Goal: Information Seeking & Learning: Learn about a topic

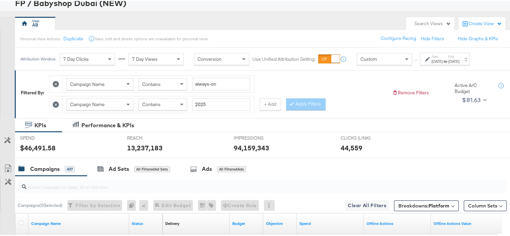
scroll to position [67, 0]
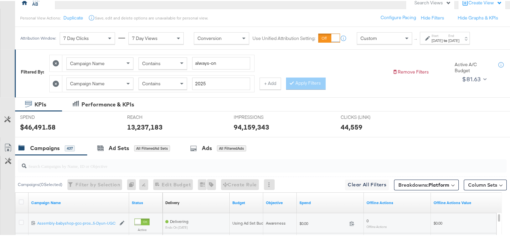
click at [54, 82] on icon at bounding box center [56, 83] width 6 height 6
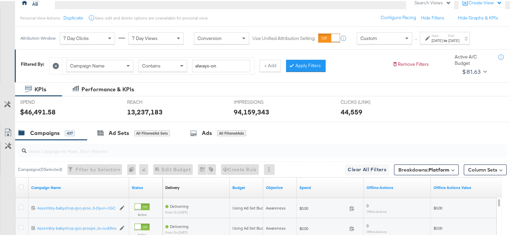
click at [56, 66] on icon at bounding box center [56, 65] width 6 height 6
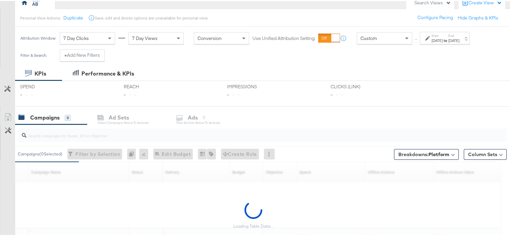
click at [443, 37] on div "[DATE]" at bounding box center [437, 39] width 11 height 5
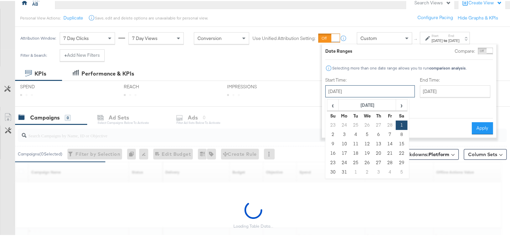
click at [359, 87] on input "[DATE]" at bounding box center [370, 90] width 90 height 12
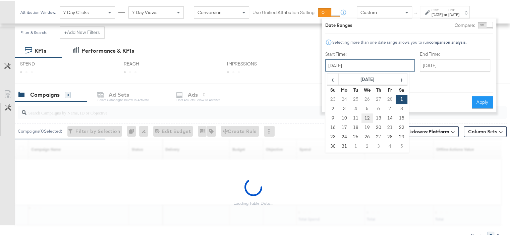
scroll to position [121, 0]
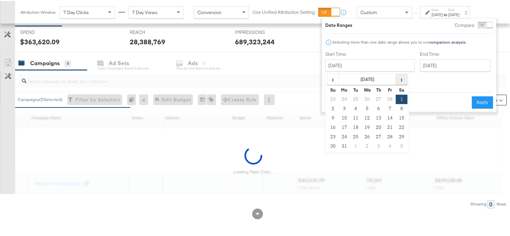
click at [397, 80] on span "›" at bounding box center [402, 78] width 10 height 10
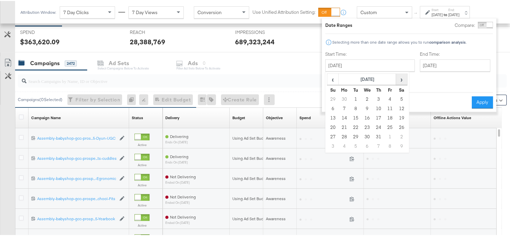
click at [403, 80] on span "›" at bounding box center [402, 78] width 10 height 10
click at [346, 97] on td "1" at bounding box center [344, 98] width 11 height 9
type input "[DATE]"
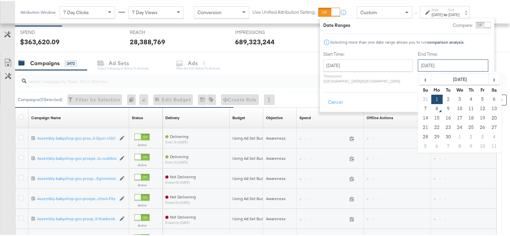
click at [429, 64] on input "[DATE]" at bounding box center [453, 64] width 70 height 12
click at [420, 109] on td "7" at bounding box center [425, 107] width 11 height 9
type input "[DATE]"
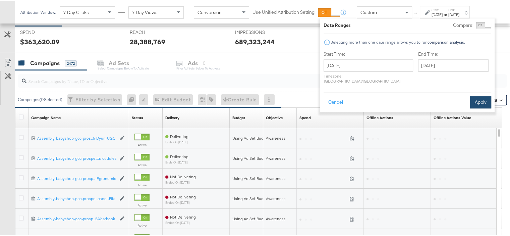
click at [482, 96] on button "Apply" at bounding box center [480, 101] width 21 height 12
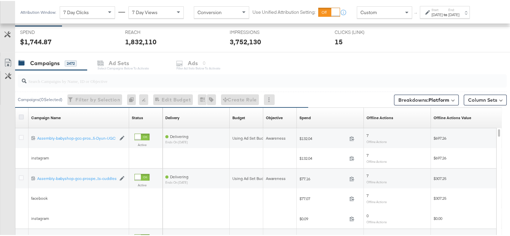
click at [19, 116] on icon at bounding box center [21, 115] width 5 height 5
click at [0, 0] on input "checkbox" at bounding box center [0, 0] width 0 height 0
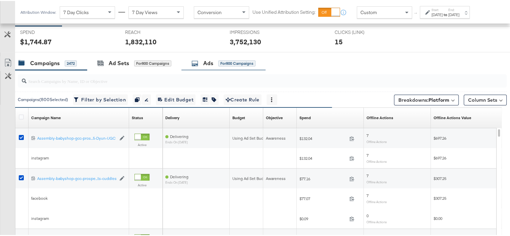
click at [208, 62] on div "Ads" at bounding box center [208, 62] width 10 height 8
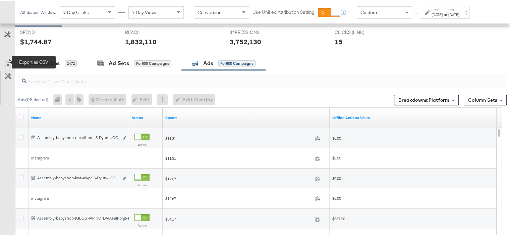
click at [8, 65] on icon at bounding box center [8, 62] width 8 height 8
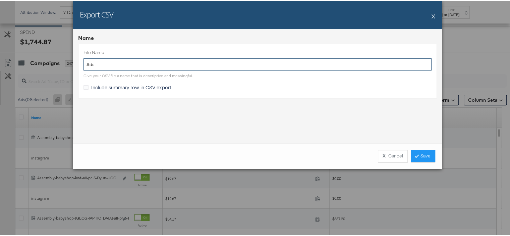
click at [109, 64] on input "Ads" at bounding box center [258, 63] width 348 height 12
type input "Stitcher"
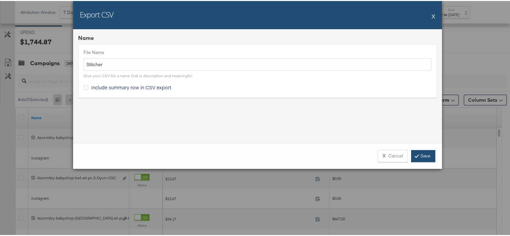
click at [417, 155] on link "Save" at bounding box center [423, 155] width 24 height 12
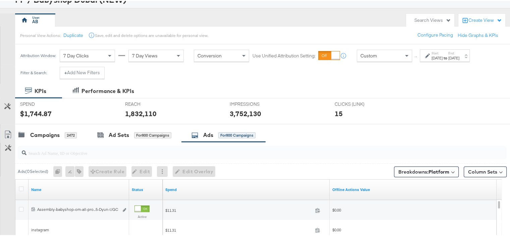
scroll to position [0, 0]
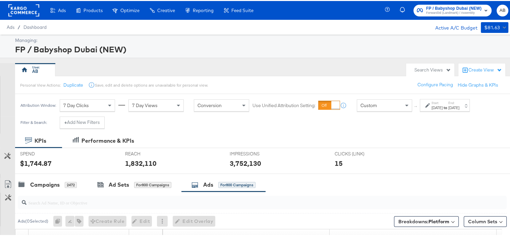
click at [434, 107] on div "[DATE]" at bounding box center [437, 106] width 11 height 5
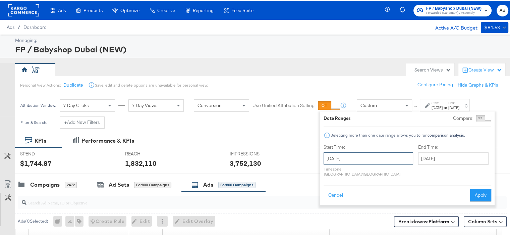
click at [356, 161] on input "[DATE]" at bounding box center [369, 157] width 90 height 12
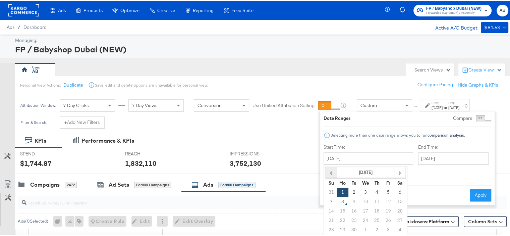
click at [333, 171] on span "‹" at bounding box center [331, 171] width 10 height 10
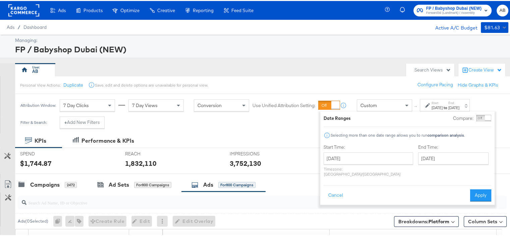
click at [265, 49] on div "FP / Babyshop Dubai (NEW)" at bounding box center [261, 48] width 492 height 11
click at [333, 190] on button "Cancel" at bounding box center [336, 194] width 24 height 12
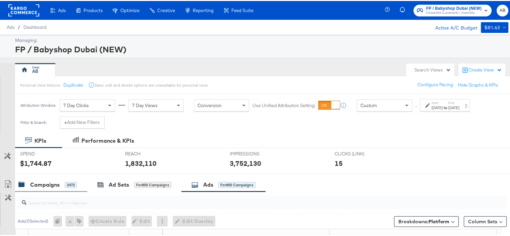
click at [44, 184] on div "Campaigns" at bounding box center [45, 184] width 30 height 8
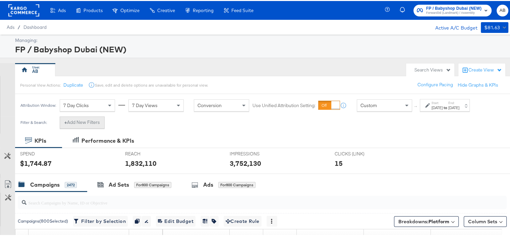
click at [96, 124] on button "+ Add New Filters" at bounding box center [82, 121] width 45 height 12
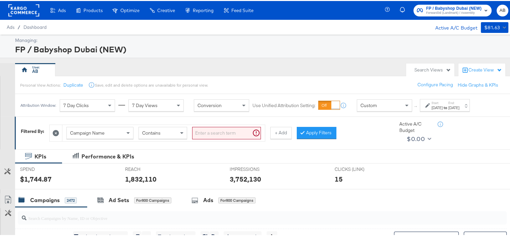
click at [210, 131] on input "search" at bounding box center [226, 132] width 69 height 12
type input "holiday"
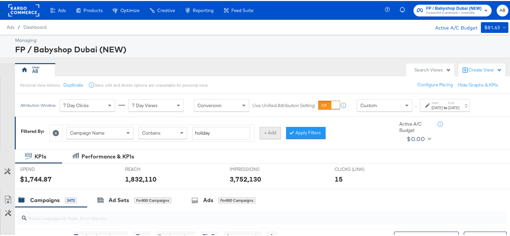
click at [276, 130] on button "+ Add" at bounding box center [270, 132] width 21 height 12
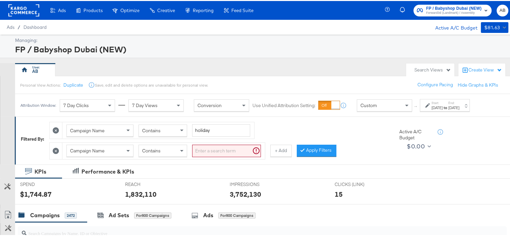
click at [217, 151] on input "search" at bounding box center [226, 150] width 69 height 12
type input "100k"
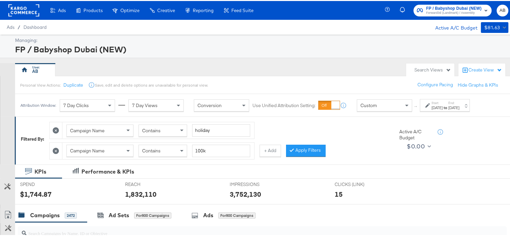
click at [278, 150] on button "+ Add" at bounding box center [270, 150] width 21 height 12
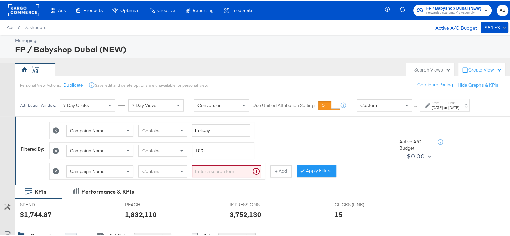
click at [208, 169] on input "search" at bounding box center [226, 170] width 69 height 12
type input "reels"
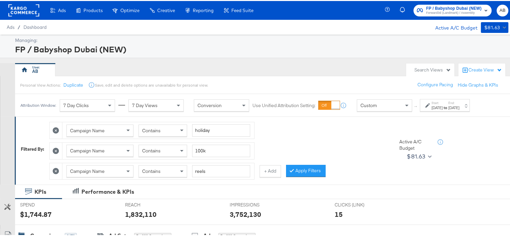
click at [177, 170] on div "Contains" at bounding box center [163, 169] width 48 height 11
click at [270, 168] on button "+ Add" at bounding box center [270, 170] width 21 height 12
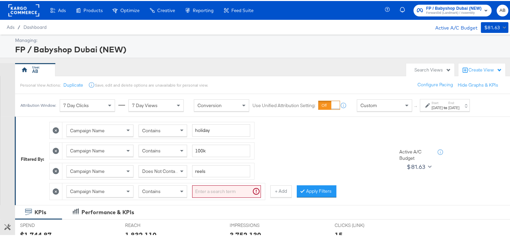
click at [205, 189] on input "search" at bounding box center [226, 190] width 69 height 12
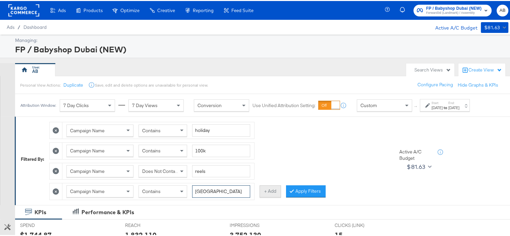
type input "[GEOGRAPHIC_DATA]"
click at [277, 191] on button "+ Add" at bounding box center [270, 190] width 21 height 12
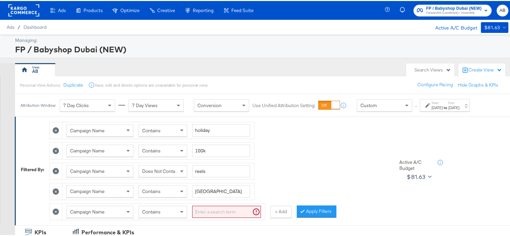
click at [54, 209] on icon at bounding box center [56, 211] width 6 height 6
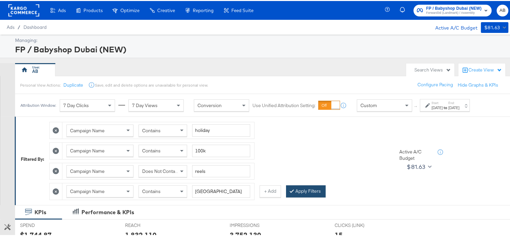
click at [308, 188] on button "Apply Filters" at bounding box center [306, 190] width 40 height 12
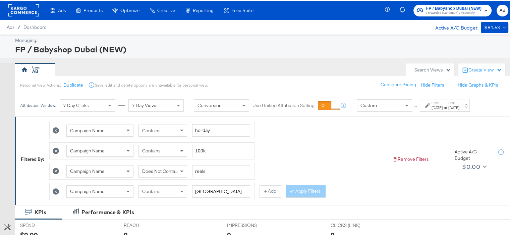
click at [443, 107] on div "[DATE]" at bounding box center [437, 106] width 11 height 5
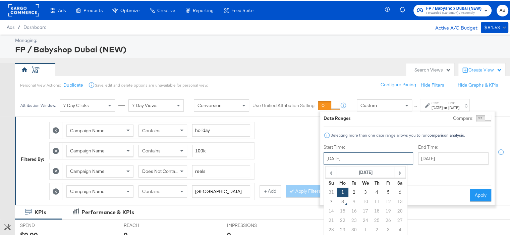
click at [366, 158] on input "[DATE]" at bounding box center [369, 157] width 90 height 12
click at [334, 171] on span "‹" at bounding box center [331, 171] width 10 height 10
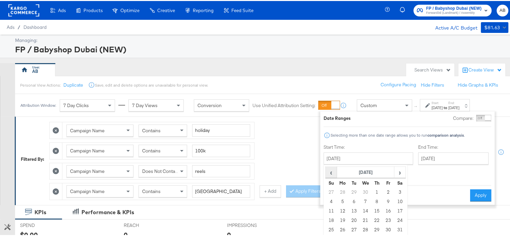
click at [334, 171] on span "‹" at bounding box center [331, 171] width 10 height 10
drag, startPoint x: 399, startPoint y: 173, endPoint x: 397, endPoint y: 177, distance: 4.1
click at [399, 173] on span "›" at bounding box center [400, 171] width 10 height 10
click at [376, 192] on td "1" at bounding box center [376, 191] width 11 height 9
type input "[DATE]"
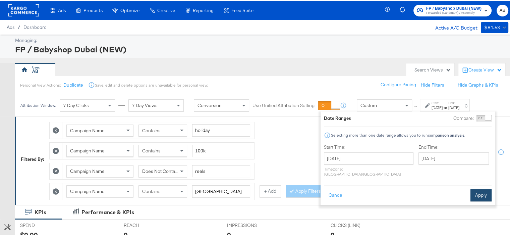
click at [478, 188] on button "Apply" at bounding box center [481, 194] width 21 height 12
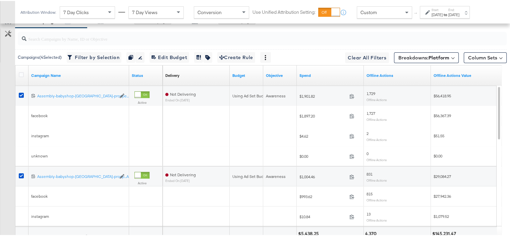
scroll to position [292, 0]
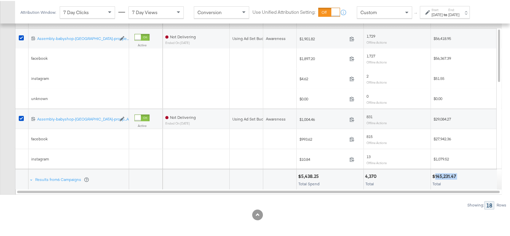
drag, startPoint x: 457, startPoint y: 173, endPoint x: 436, endPoint y: 176, distance: 21.7
click at [436, 176] on div "$145,231.47" at bounding box center [446, 175] width 26 height 6
copy div "145,231.47"
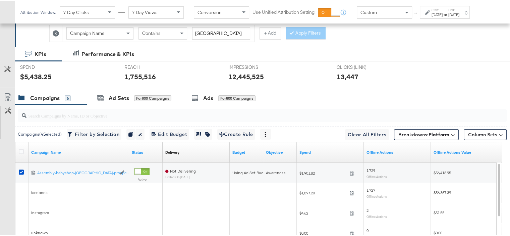
scroll to position [24, 0]
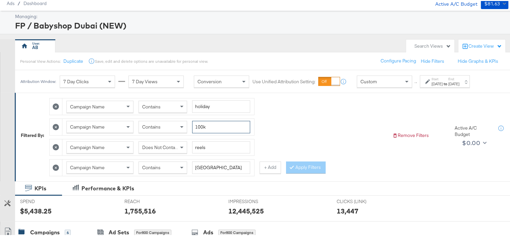
click at [199, 126] on input "100k" at bounding box center [221, 126] width 58 height 12
type input "400k"
click at [200, 165] on input "[GEOGRAPHIC_DATA]" at bounding box center [221, 166] width 58 height 12
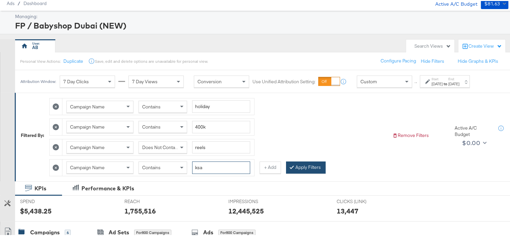
type input "ksa"
click at [301, 167] on button "Apply Filters" at bounding box center [306, 166] width 40 height 12
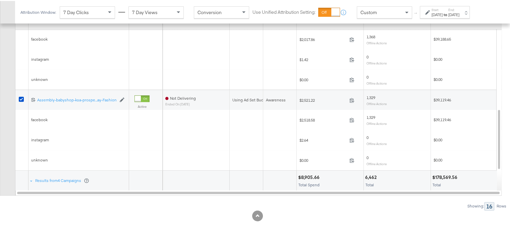
scroll to position [292, 0]
drag, startPoint x: 435, startPoint y: 173, endPoint x: 457, endPoint y: 173, distance: 21.8
click at [457, 173] on div "$178,569.56" at bounding box center [446, 175] width 27 height 6
copy div "178,569.56"
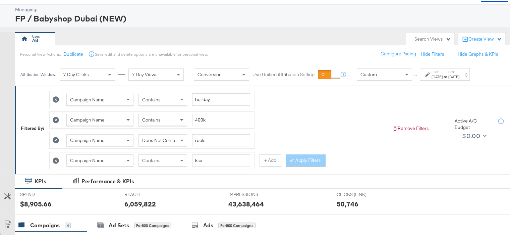
scroll to position [24, 0]
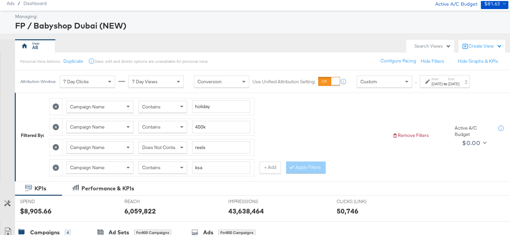
click at [169, 146] on span "Does Not Contain" at bounding box center [160, 146] width 37 height 6
click at [313, 161] on button "Apply Filters" at bounding box center [306, 166] width 40 height 12
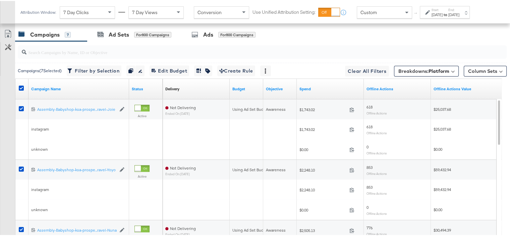
scroll to position [259, 0]
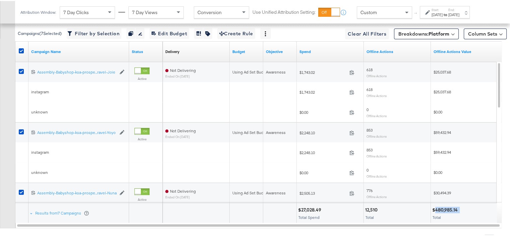
drag, startPoint x: 462, startPoint y: 208, endPoint x: 435, endPoint y: 208, distance: 27.2
click at [435, 208] on div "$480,985.14" at bounding box center [465, 209] width 64 height 6
copy div "480,985.14"
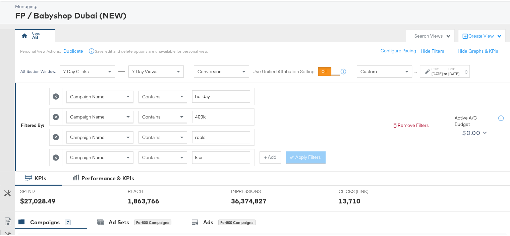
scroll to position [24, 0]
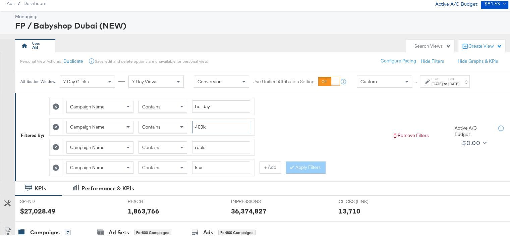
click at [202, 124] on input "400k" at bounding box center [221, 126] width 58 height 12
type input "450k"
click at [206, 167] on input "ksa" at bounding box center [221, 166] width 58 height 12
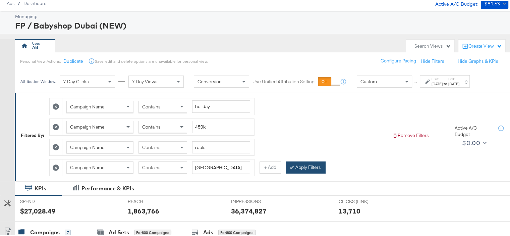
click at [300, 166] on button "Apply Filters" at bounding box center [306, 166] width 40 height 12
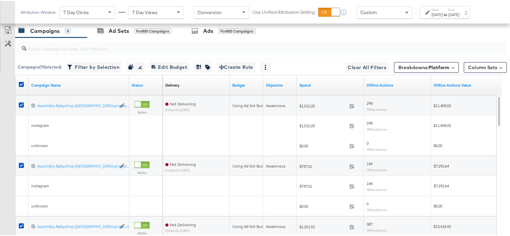
scroll to position [292, 0]
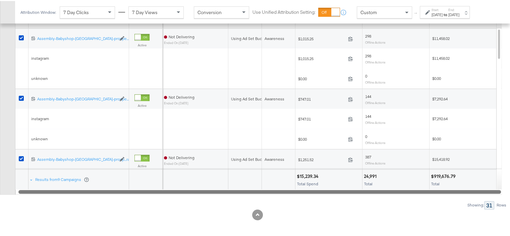
drag, startPoint x: 285, startPoint y: 190, endPoint x: 346, endPoint y: 192, distance: 61.4
click at [346, 192] on div at bounding box center [259, 191] width 483 height 6
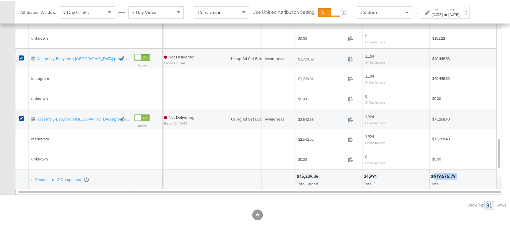
drag, startPoint x: 457, startPoint y: 173, endPoint x: 435, endPoint y: 175, distance: 22.3
click at [435, 175] on div "$919,676.79" at bounding box center [444, 175] width 27 height 6
copy div "919,676.79"
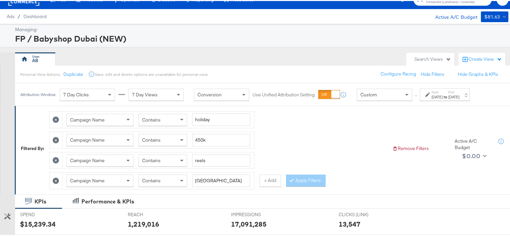
scroll to position [9, 0]
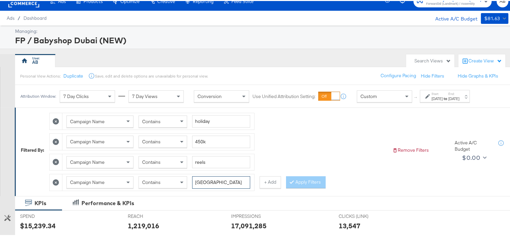
click at [204, 182] on input "[GEOGRAPHIC_DATA]" at bounding box center [221, 181] width 58 height 12
click at [156, 158] on span "Contains" at bounding box center [151, 161] width 18 height 6
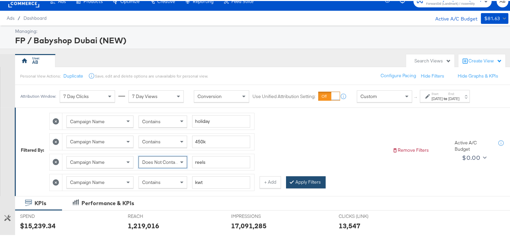
click at [308, 180] on button "Apply Filters" at bounding box center [306, 181] width 40 height 12
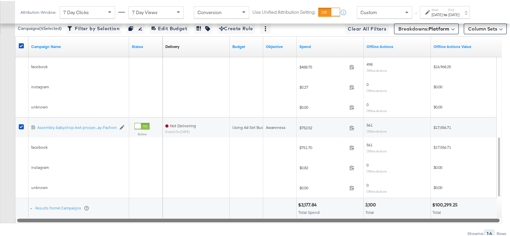
scroll to position [292, 0]
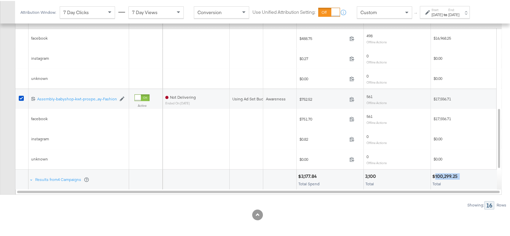
drag, startPoint x: 462, startPoint y: 170, endPoint x: 436, endPoint y: 175, distance: 26.0
click at [436, 175] on div "$100,299.25" at bounding box center [465, 175] width 64 height 6
copy div "100,299.25"
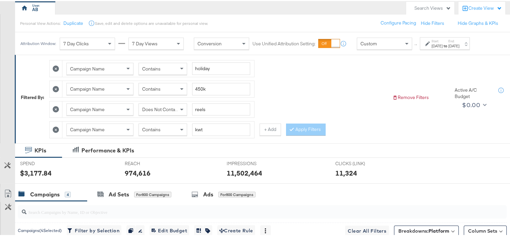
scroll to position [57, 0]
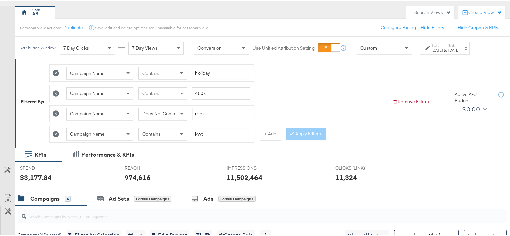
click at [200, 113] on input "reels" at bounding box center [221, 113] width 58 height 12
click at [178, 114] on span "Does Not Contain" at bounding box center [160, 113] width 37 height 6
click at [315, 134] on button "Apply Filters" at bounding box center [306, 133] width 40 height 12
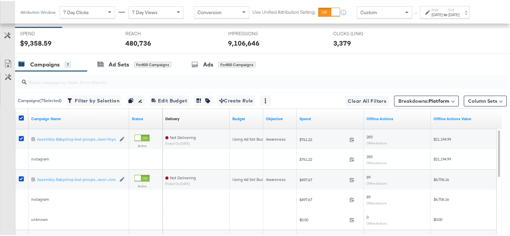
scroll to position [292, 0]
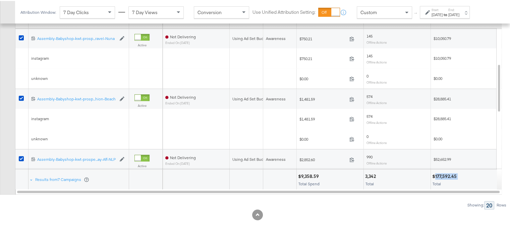
drag, startPoint x: 458, startPoint y: 172, endPoint x: 436, endPoint y: 174, distance: 22.2
click at [436, 174] on div "$177,592.45" at bounding box center [446, 175] width 27 height 6
copy div "177,592.45"
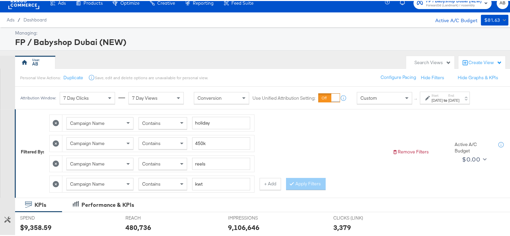
scroll to position [0, 0]
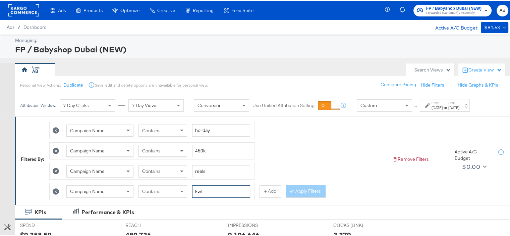
click at [200, 190] on input "kwt" at bounding box center [221, 190] width 58 height 12
click at [298, 185] on button "Apply Filters" at bounding box center [306, 190] width 40 height 12
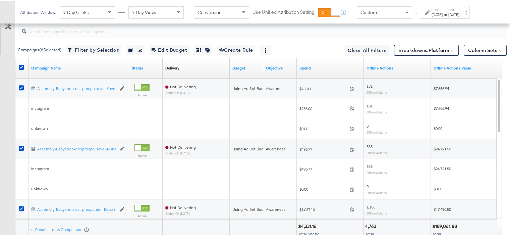
scroll to position [292, 0]
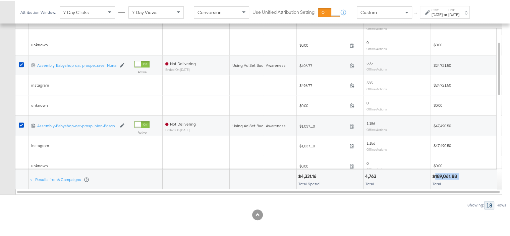
drag, startPoint x: 463, startPoint y: 174, endPoint x: 436, endPoint y: 177, distance: 27.1
click at [436, 177] on div "$189,061.88 Total" at bounding box center [464, 178] width 67 height 20
copy div "189,061.88"
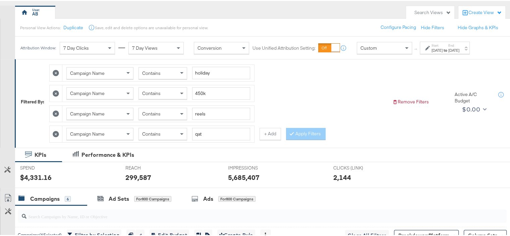
scroll to position [0, 0]
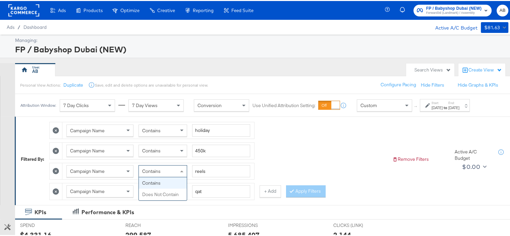
click at [170, 166] on div "Contains" at bounding box center [163, 169] width 48 height 11
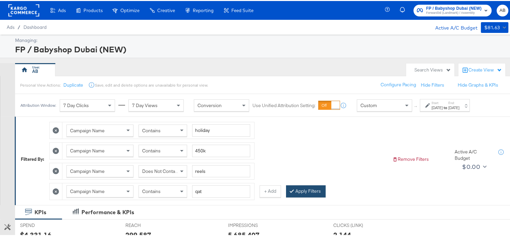
click at [305, 188] on button "Apply Filters" at bounding box center [306, 190] width 40 height 12
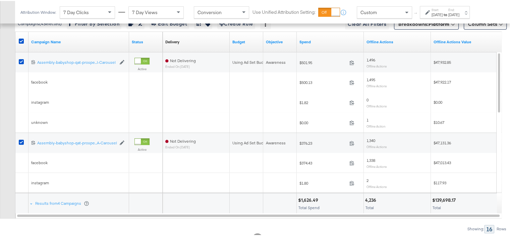
scroll to position [292, 0]
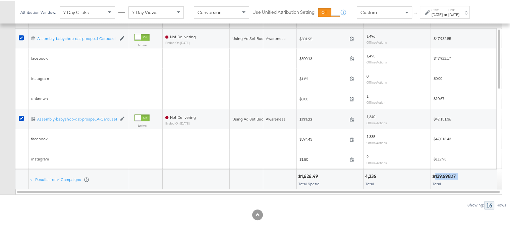
drag, startPoint x: 458, startPoint y: 174, endPoint x: 435, endPoint y: 177, distance: 23.0
click at [435, 177] on div "$139,698.17 Total" at bounding box center [464, 178] width 67 height 20
copy div "139,698.17"
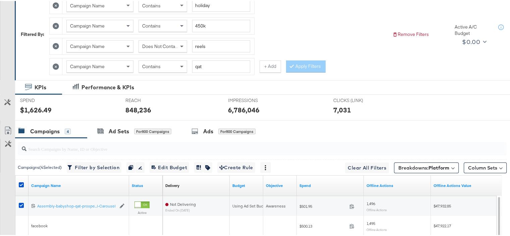
scroll to position [91, 0]
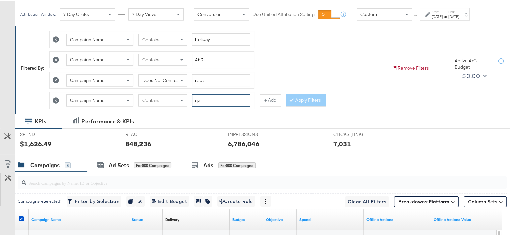
click at [207, 95] on input "qat" at bounding box center [221, 99] width 58 height 12
click at [207, 96] on input "qat" at bounding box center [221, 99] width 58 height 12
click at [292, 101] on button "Apply Filters" at bounding box center [306, 99] width 40 height 12
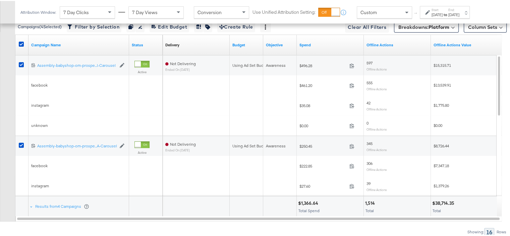
scroll to position [292, 0]
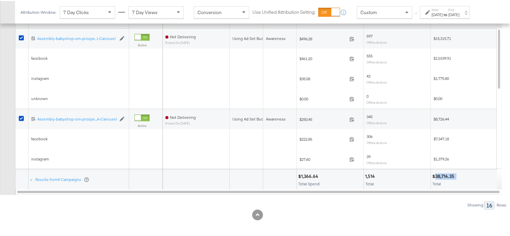
drag, startPoint x: 457, startPoint y: 173, endPoint x: 436, endPoint y: 176, distance: 21.6
click at [436, 176] on div "$38,714.35" at bounding box center [465, 175] width 64 height 6
copy div "38,714.35"
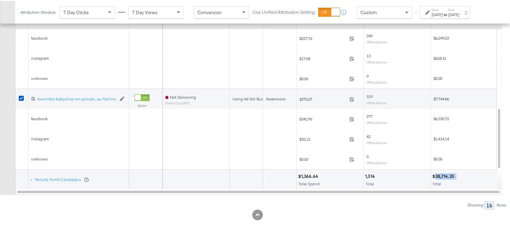
copy div "38,714.35"
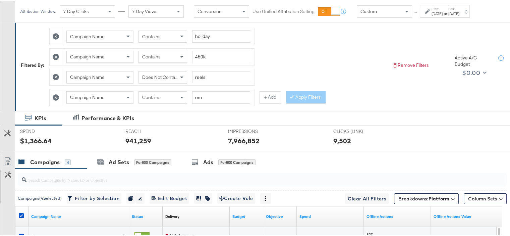
scroll to position [57, 0]
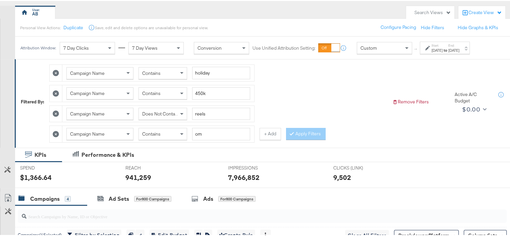
click at [168, 113] on span "Does Not Contain" at bounding box center [160, 113] width 37 height 6
click at [295, 131] on button "Apply Filters" at bounding box center [306, 133] width 40 height 12
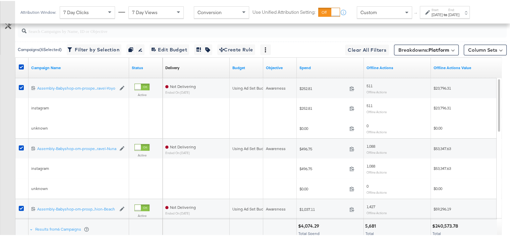
scroll to position [292, 0]
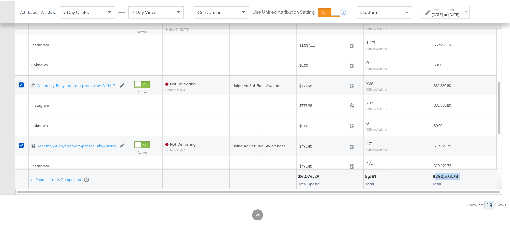
drag, startPoint x: 463, startPoint y: 175, endPoint x: 435, endPoint y: 175, distance: 27.5
click at [435, 175] on div "$240,573.78" at bounding box center [465, 175] width 64 height 6
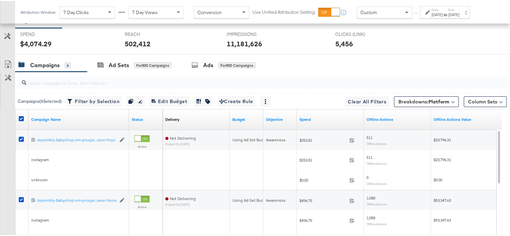
scroll to position [57, 0]
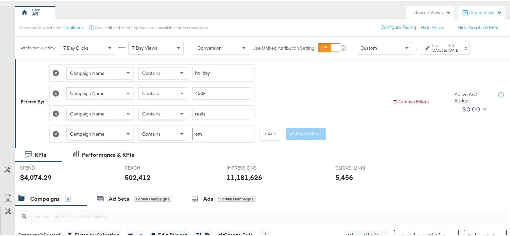
click at [202, 132] on input "om" at bounding box center [221, 133] width 58 height 12
type input "bah"
click at [304, 134] on button "Apply Filters" at bounding box center [306, 133] width 40 height 12
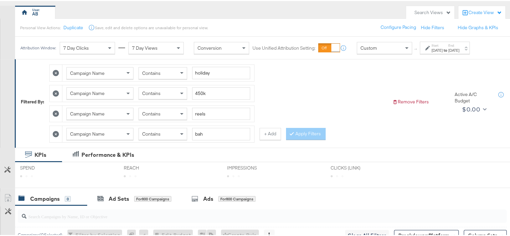
click at [161, 111] on span "Contains" at bounding box center [151, 113] width 18 height 6
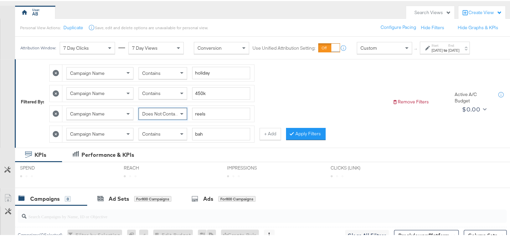
click at [317, 136] on button "Apply Filters" at bounding box center [306, 133] width 40 height 12
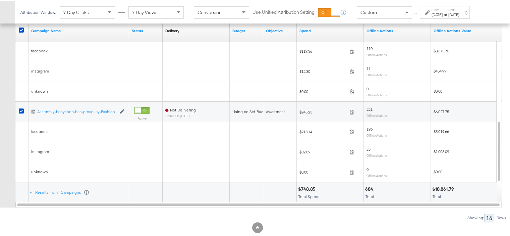
scroll to position [292, 0]
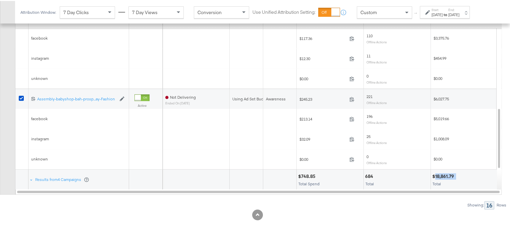
drag, startPoint x: 458, startPoint y: 175, endPoint x: 436, endPoint y: 174, distance: 22.5
click at [436, 174] on div "$18,861.79" at bounding box center [465, 175] width 64 height 6
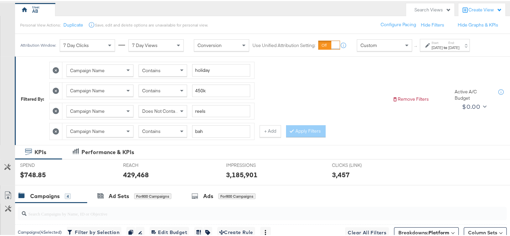
scroll to position [24, 0]
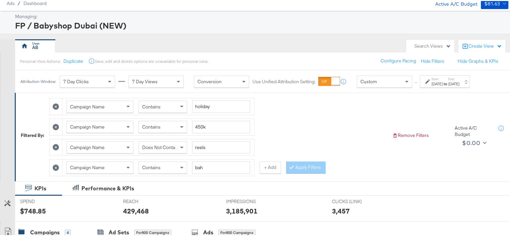
click at [176, 147] on span "Does Not Contain" at bounding box center [160, 146] width 37 height 6
click at [302, 165] on button "Apply Filters" at bounding box center [306, 166] width 40 height 12
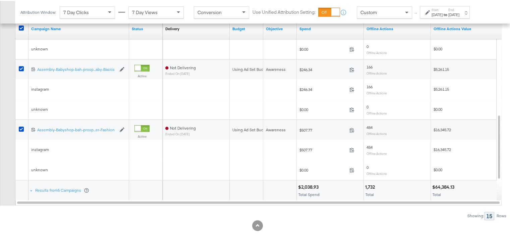
scroll to position [292, 0]
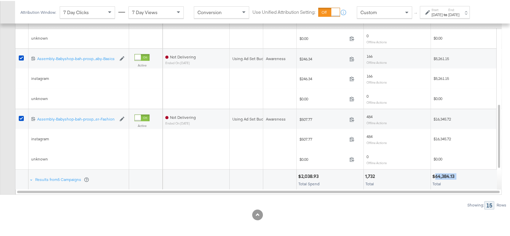
drag, startPoint x: 457, startPoint y: 173, endPoint x: 435, endPoint y: 173, distance: 22.1
click at [435, 173] on div "$64,384.13" at bounding box center [465, 175] width 64 height 6
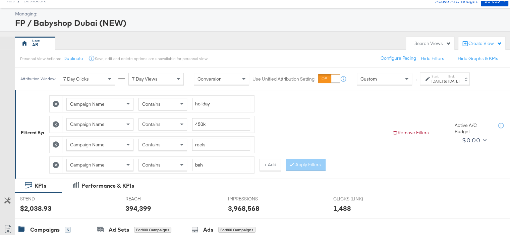
scroll to position [0, 0]
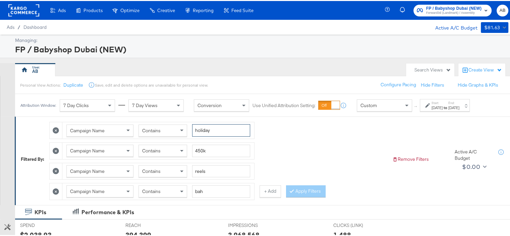
click at [202, 129] on input "holiday" at bounding box center [221, 129] width 58 height 12
type input "BTS"
click at [200, 149] on input "450k" at bounding box center [221, 150] width 58 height 12
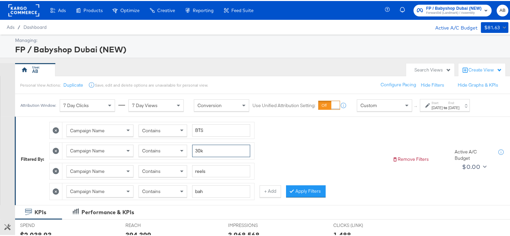
type input "30k"
click at [200, 190] on input "bah" at bounding box center [221, 190] width 58 height 12
click at [302, 188] on button "Apply Filters" at bounding box center [306, 190] width 40 height 12
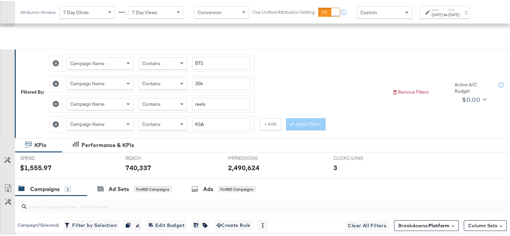
scroll to position [212, 0]
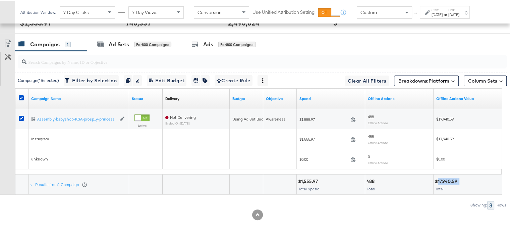
drag, startPoint x: 462, startPoint y: 179, endPoint x: 438, endPoint y: 182, distance: 24.0
click at [438, 182] on div "$17,940.59 Total" at bounding box center [468, 183] width 68 height 20
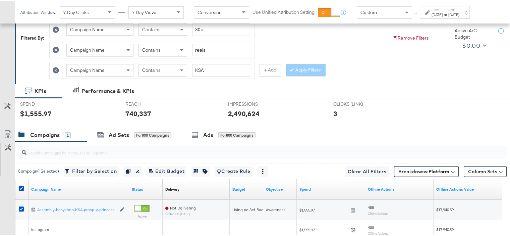
scroll to position [78, 0]
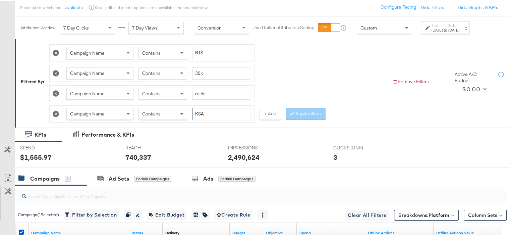
click at [201, 112] on input "KSA" at bounding box center [221, 113] width 58 height 12
type input "[GEOGRAPHIC_DATA]"
click at [296, 109] on button "Apply Filters" at bounding box center [306, 113] width 40 height 12
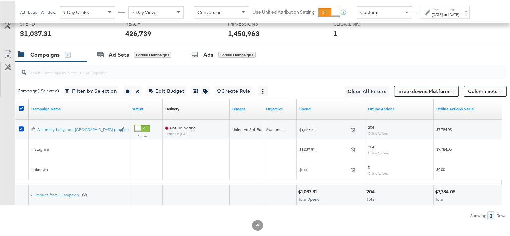
scroll to position [212, 0]
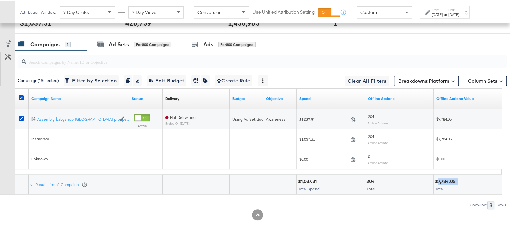
drag, startPoint x: 458, startPoint y: 179, endPoint x: 439, endPoint y: 179, distance: 19.8
click at [439, 179] on div "$7,784.05" at bounding box center [467, 180] width 65 height 6
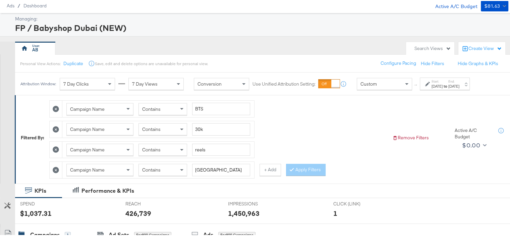
scroll to position [34, 0]
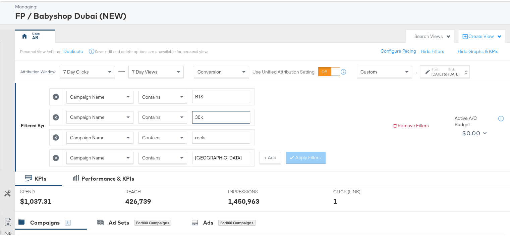
click at [198, 115] on input "30k" at bounding box center [221, 116] width 58 height 12
type input "20k"
click at [200, 154] on input "[GEOGRAPHIC_DATA]" at bounding box center [221, 157] width 58 height 12
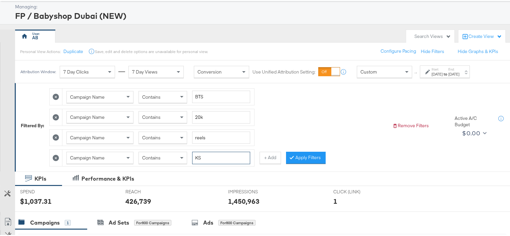
type input "K"
click at [299, 153] on button "Apply Filters" at bounding box center [306, 157] width 40 height 12
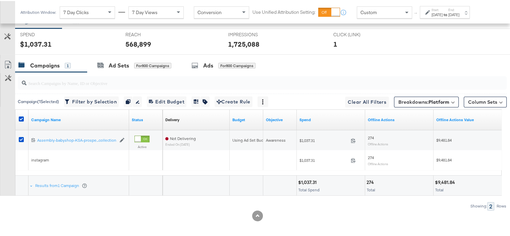
scroll to position [192, 0]
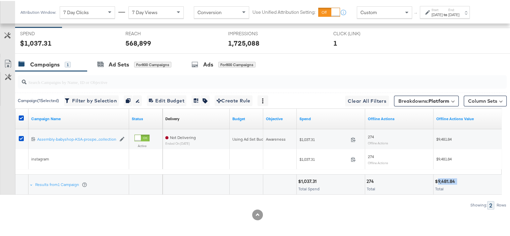
drag, startPoint x: 457, startPoint y: 181, endPoint x: 438, endPoint y: 181, distance: 19.1
click at [438, 181] on div "$9,481.84" at bounding box center [467, 180] width 65 height 6
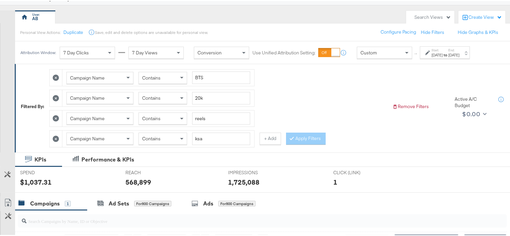
scroll to position [0, 0]
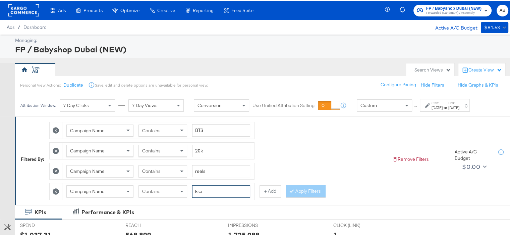
click at [201, 188] on input "ksa" at bounding box center [221, 190] width 58 height 12
type input "[GEOGRAPHIC_DATA]"
click at [306, 186] on button "Apply Filters" at bounding box center [306, 190] width 40 height 12
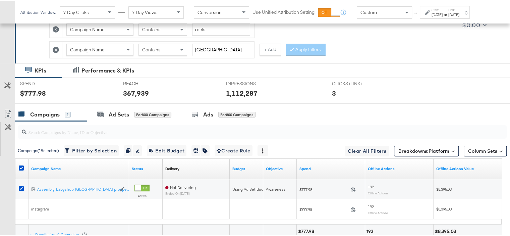
scroll to position [192, 0]
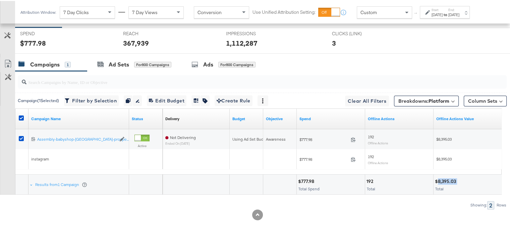
drag, startPoint x: 457, startPoint y: 176, endPoint x: 438, endPoint y: 180, distance: 19.4
click at [438, 180] on div "$8,395.03" at bounding box center [446, 180] width 23 height 6
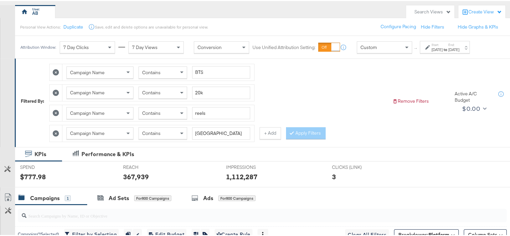
scroll to position [0, 0]
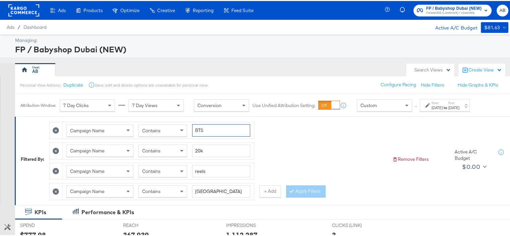
click at [201, 133] on input "BTS" at bounding box center [221, 129] width 58 height 12
type input "always"
click at [199, 149] on input "20k" at bounding box center [221, 150] width 58 height 12
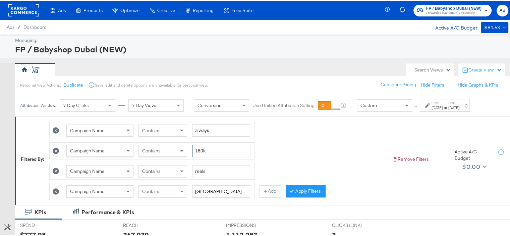
type input "180k"
click at [202, 167] on input "reels" at bounding box center [221, 170] width 58 height 12
type input "static"
click at [54, 191] on icon at bounding box center [56, 190] width 6 height 6
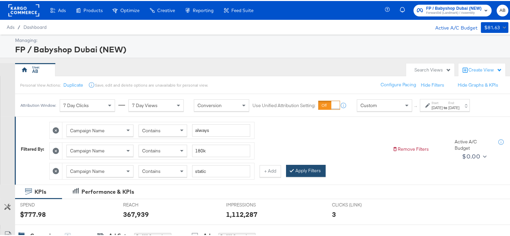
click at [300, 170] on button "Apply Filters" at bounding box center [306, 170] width 40 height 12
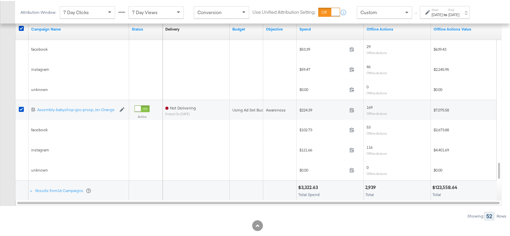
scroll to position [272, 0]
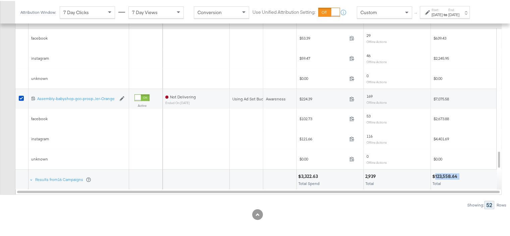
drag, startPoint x: 462, startPoint y: 174, endPoint x: 436, endPoint y: 177, distance: 26.6
click at [436, 177] on div "$123,558.64" at bounding box center [465, 175] width 64 height 6
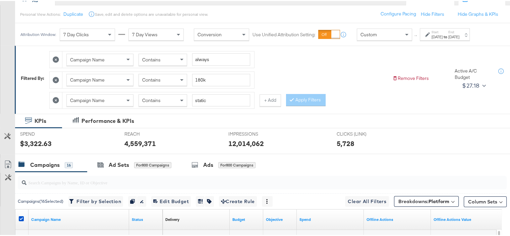
scroll to position [37, 0]
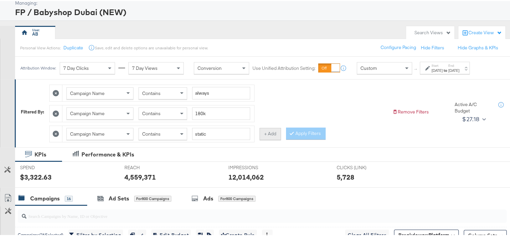
click at [269, 134] on button "+ Add" at bounding box center [270, 133] width 21 height 12
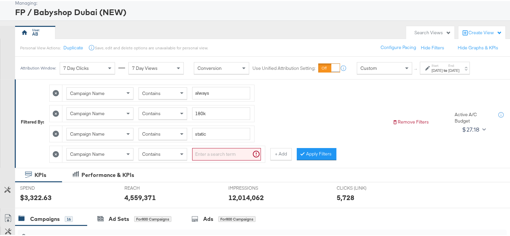
click at [243, 147] on input "search" at bounding box center [226, 153] width 69 height 12
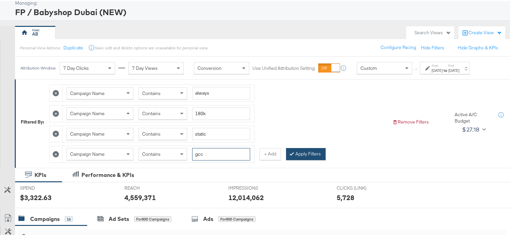
type input "gcc"
click at [301, 151] on button "Apply Filters" at bounding box center [306, 153] width 40 height 12
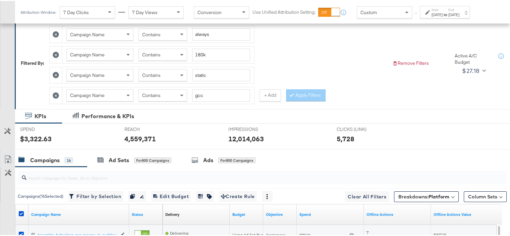
scroll to position [24, 0]
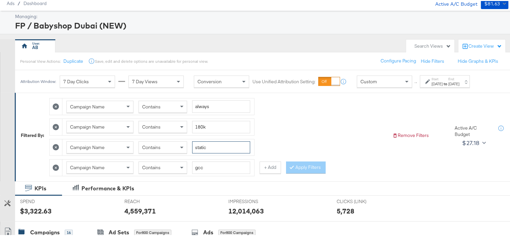
click at [203, 145] on input "static" at bounding box center [221, 146] width 58 height 12
click at [306, 163] on button "Apply Filters" at bounding box center [306, 166] width 40 height 12
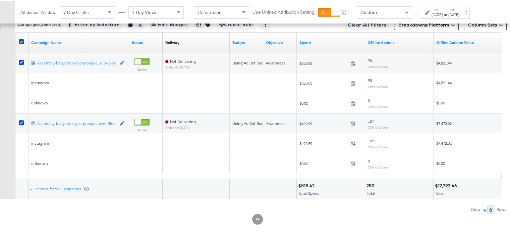
scroll to position [272, 0]
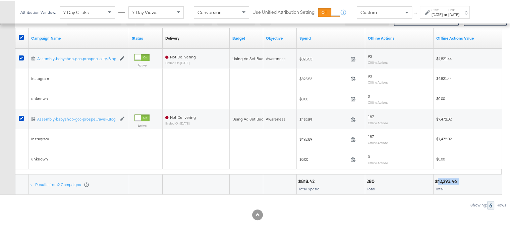
drag, startPoint x: 461, startPoint y: 180, endPoint x: 437, endPoint y: 180, distance: 23.5
click at [437, 180] on div "$12,293.46" at bounding box center [467, 180] width 65 height 6
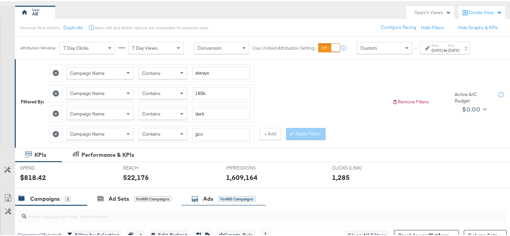
scroll to position [101, 0]
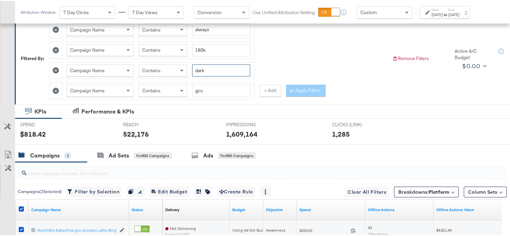
click at [200, 68] on input "dark" at bounding box center [221, 69] width 58 height 12
click at [315, 86] on button "Apply Filters" at bounding box center [306, 90] width 40 height 12
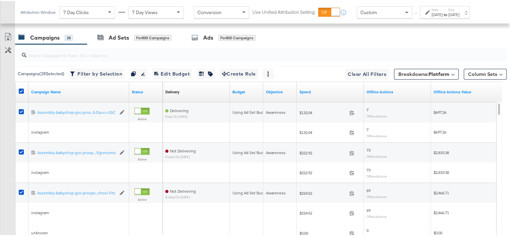
scroll to position [292, 0]
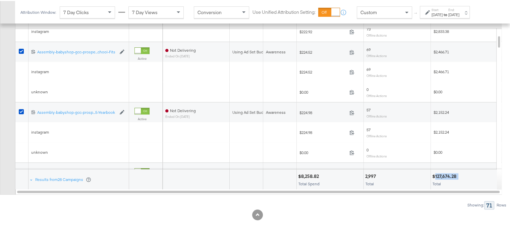
drag, startPoint x: 460, startPoint y: 172, endPoint x: 435, endPoint y: 174, distance: 25.2
click at [435, 174] on div "$127,674.28" at bounding box center [465, 175] width 64 height 6
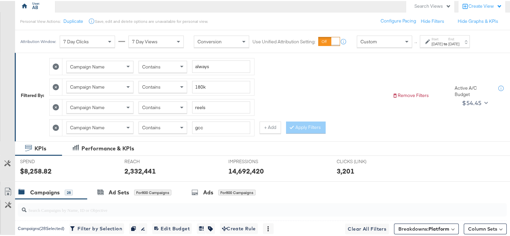
scroll to position [24, 0]
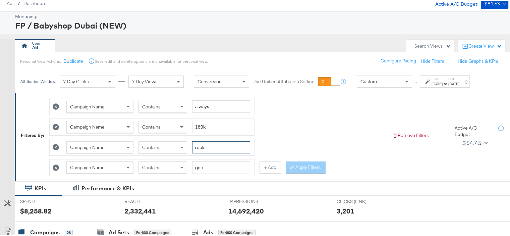
click at [201, 146] on input "reels" at bounding box center [221, 146] width 58 height 12
type input "carousel"
click at [298, 165] on button "Apply Filters" at bounding box center [306, 166] width 40 height 12
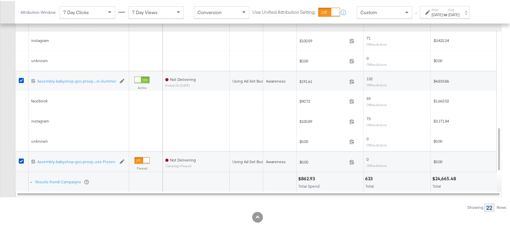
scroll to position [292, 0]
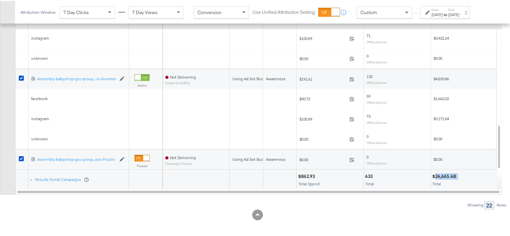
drag, startPoint x: 457, startPoint y: 173, endPoint x: 436, endPoint y: 175, distance: 21.6
click at [436, 175] on div "$24,665.48" at bounding box center [446, 175] width 26 height 6
